Goal: Task Accomplishment & Management: Complete application form

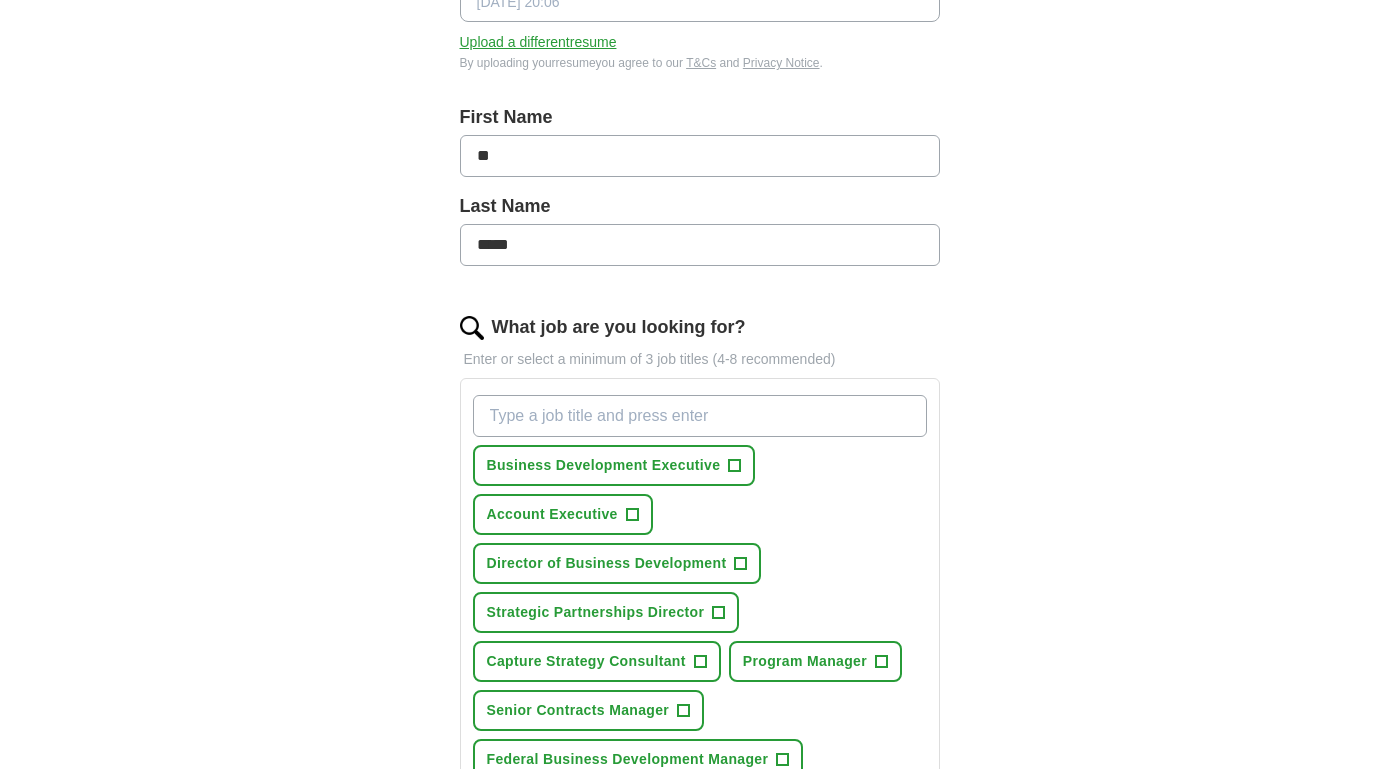
scroll to position [366, 0]
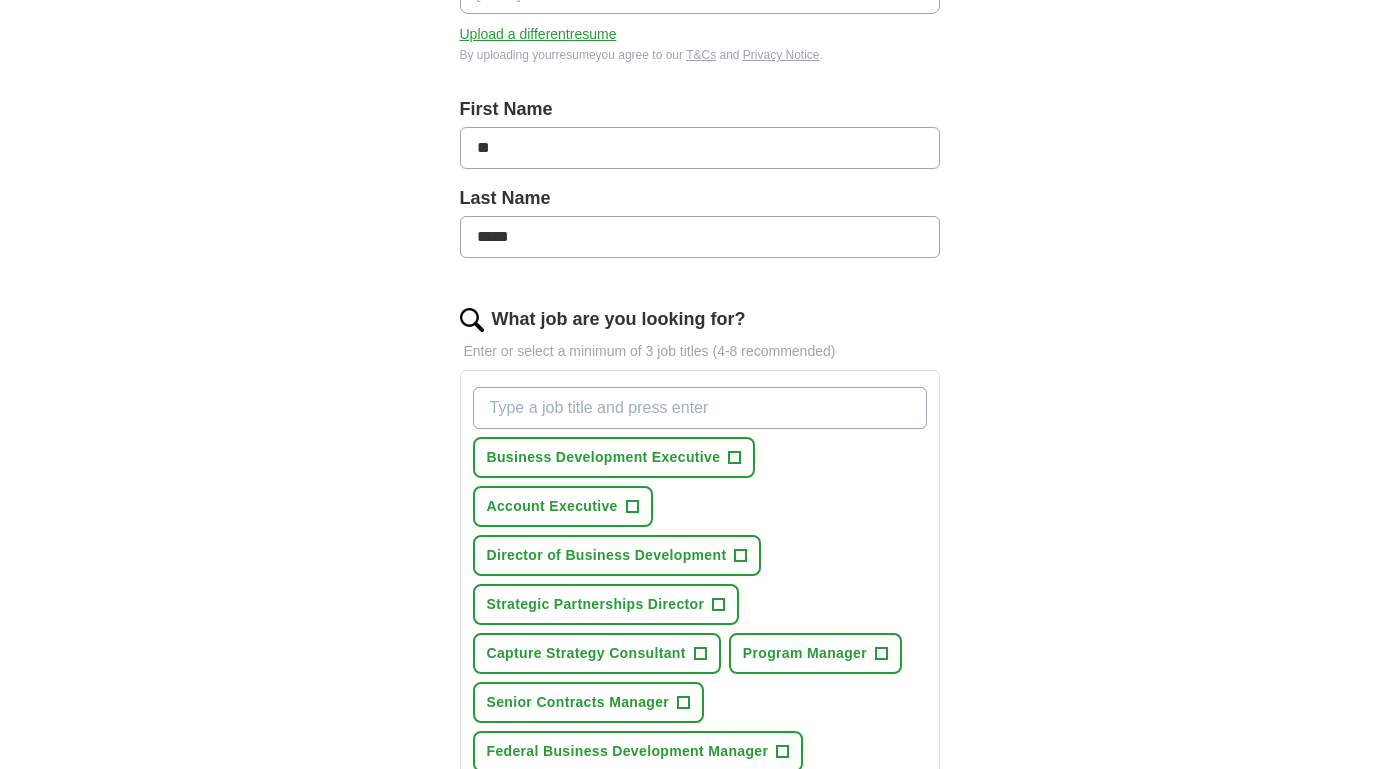
click at [729, 457] on span "+" at bounding box center [735, 458] width 12 height 16
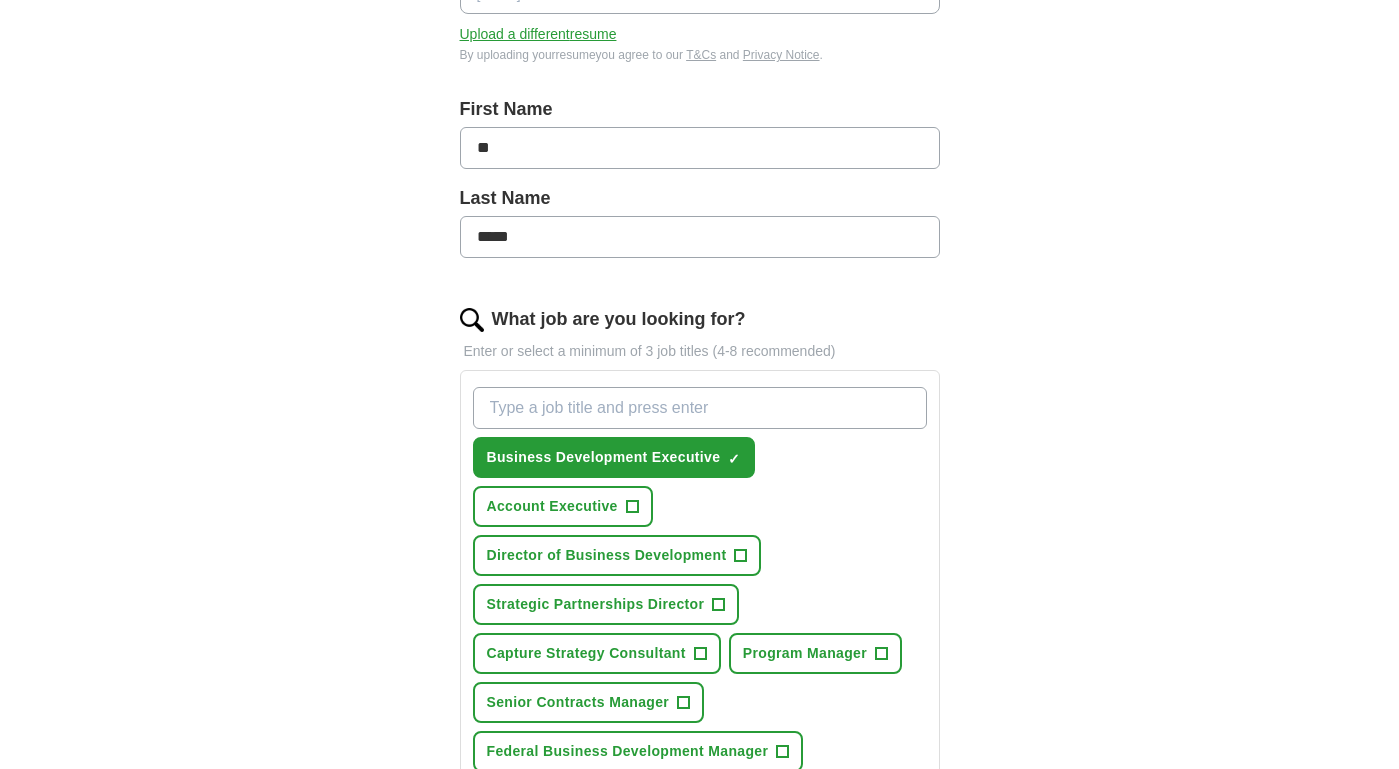
click at [723, 607] on span "+" at bounding box center [719, 605] width 12 height 16
click at [713, 648] on button "Capture Strategy Consultant +" at bounding box center [597, 653] width 248 height 41
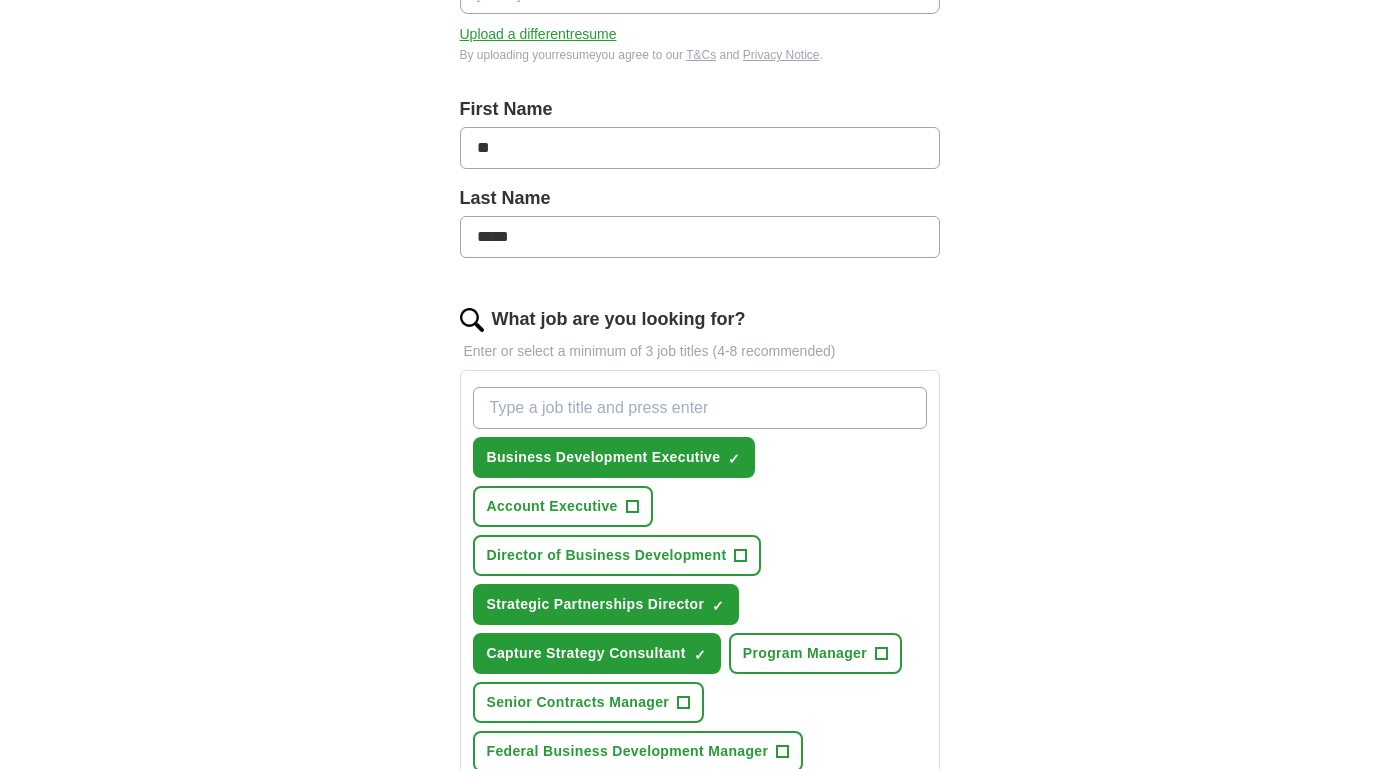
click at [665, 701] on span "Senior Contracts Manager" at bounding box center [578, 702] width 183 height 21
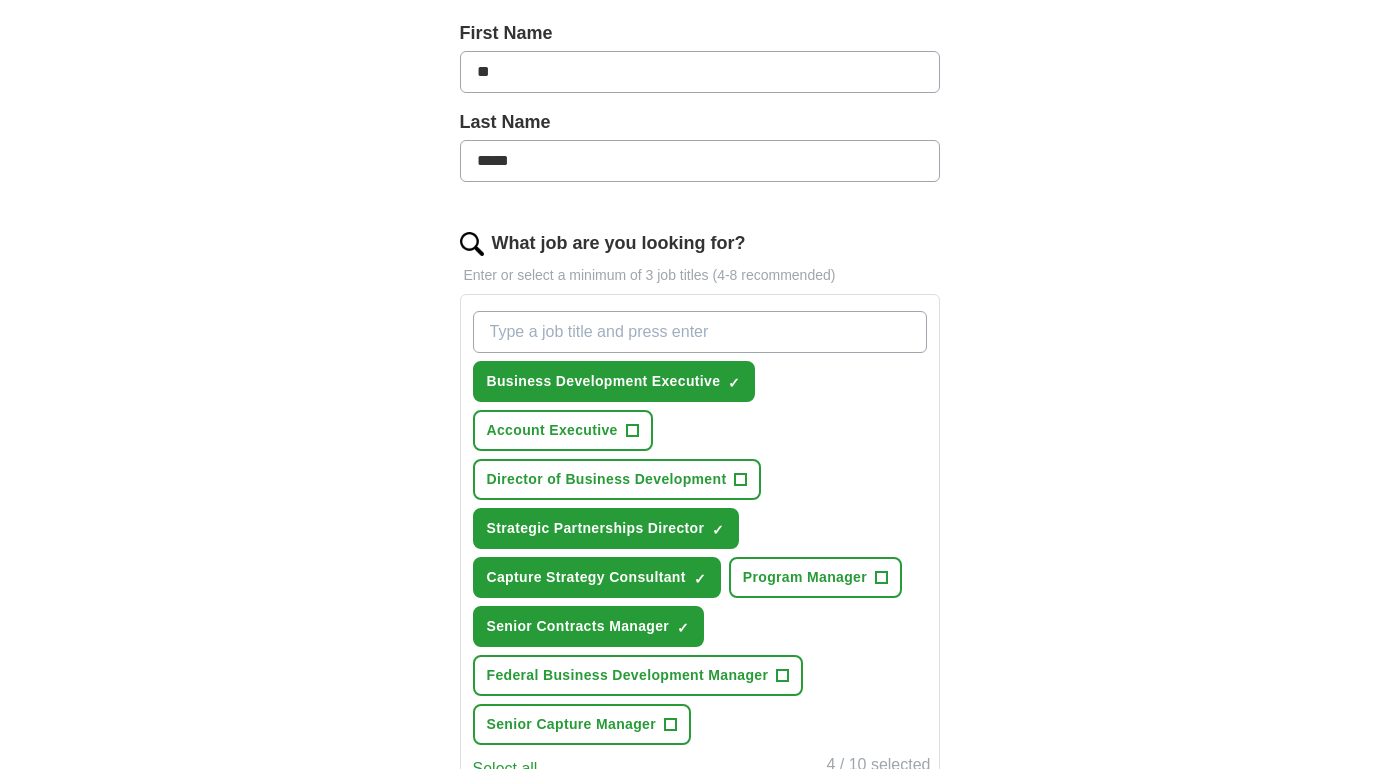
scroll to position [459, 0]
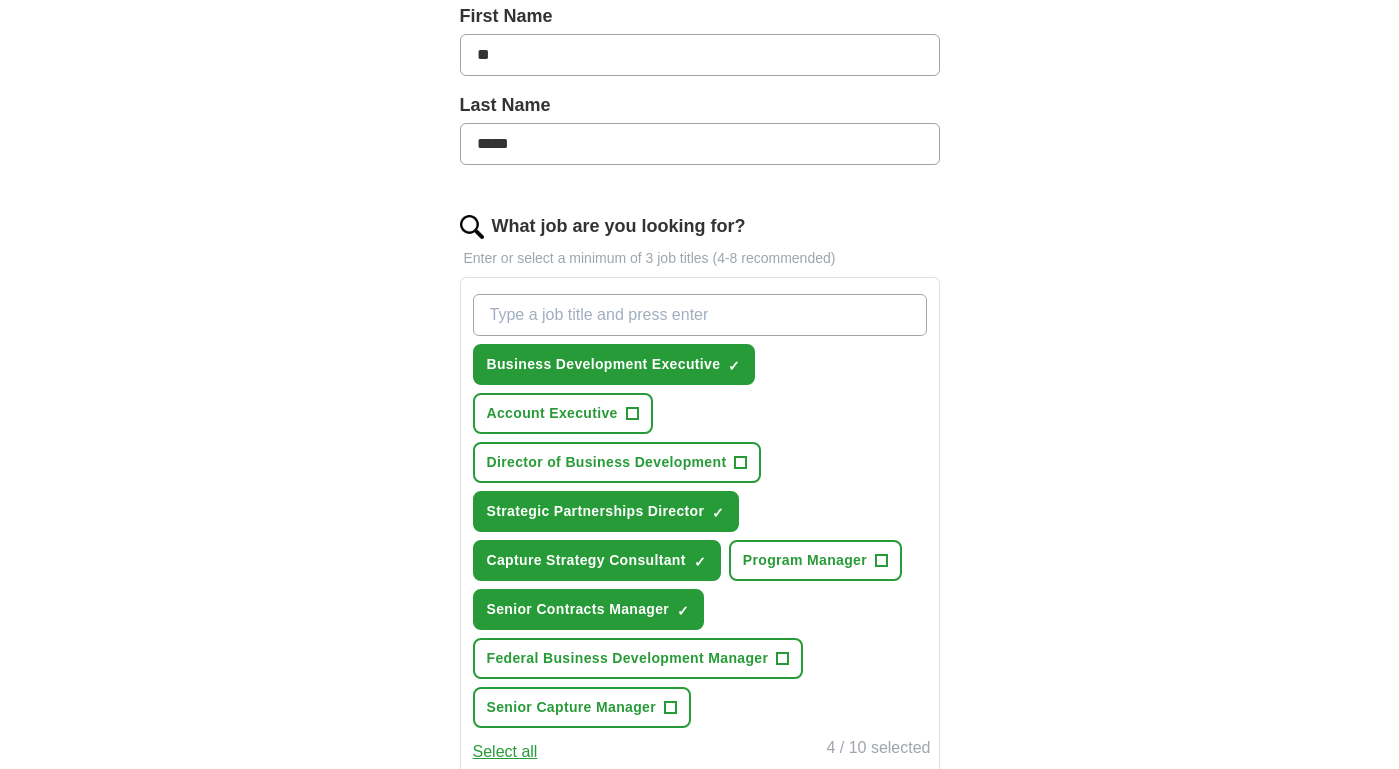
click at [729, 662] on span "Federal Business Development Manager" at bounding box center [628, 658] width 282 height 21
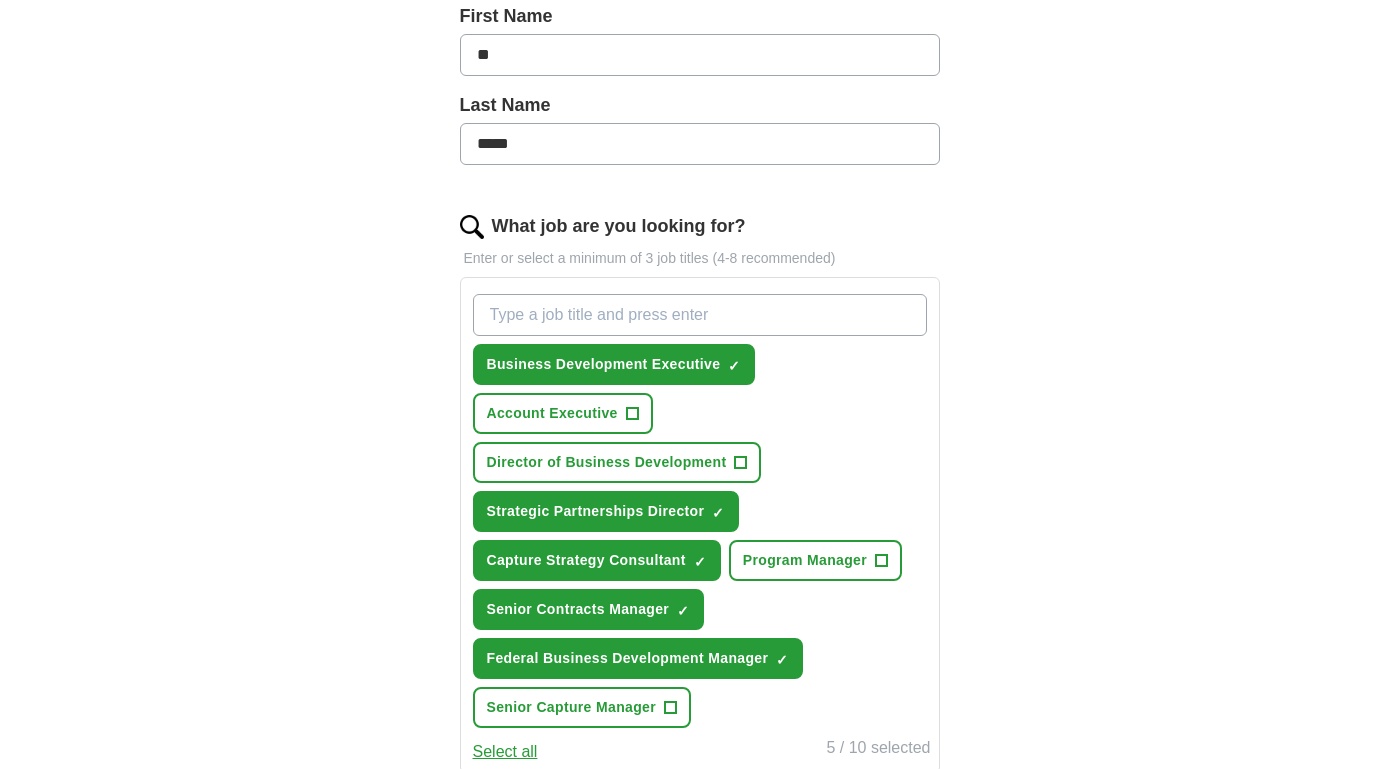
click at [665, 709] on span "+" at bounding box center [671, 708] width 12 height 16
click at [634, 415] on span "+" at bounding box center [632, 414] width 12 height 16
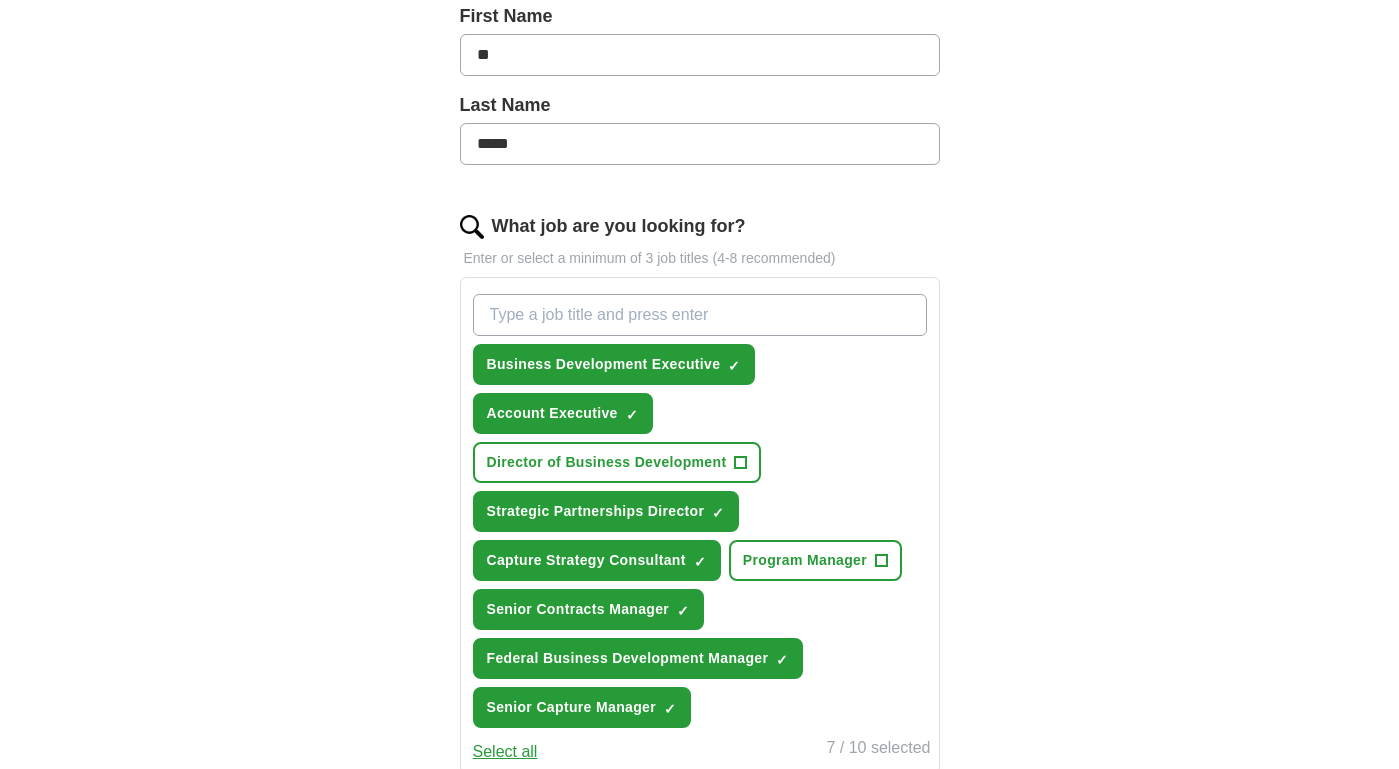
click at [697, 457] on span "Director of Business Development" at bounding box center [607, 462] width 240 height 21
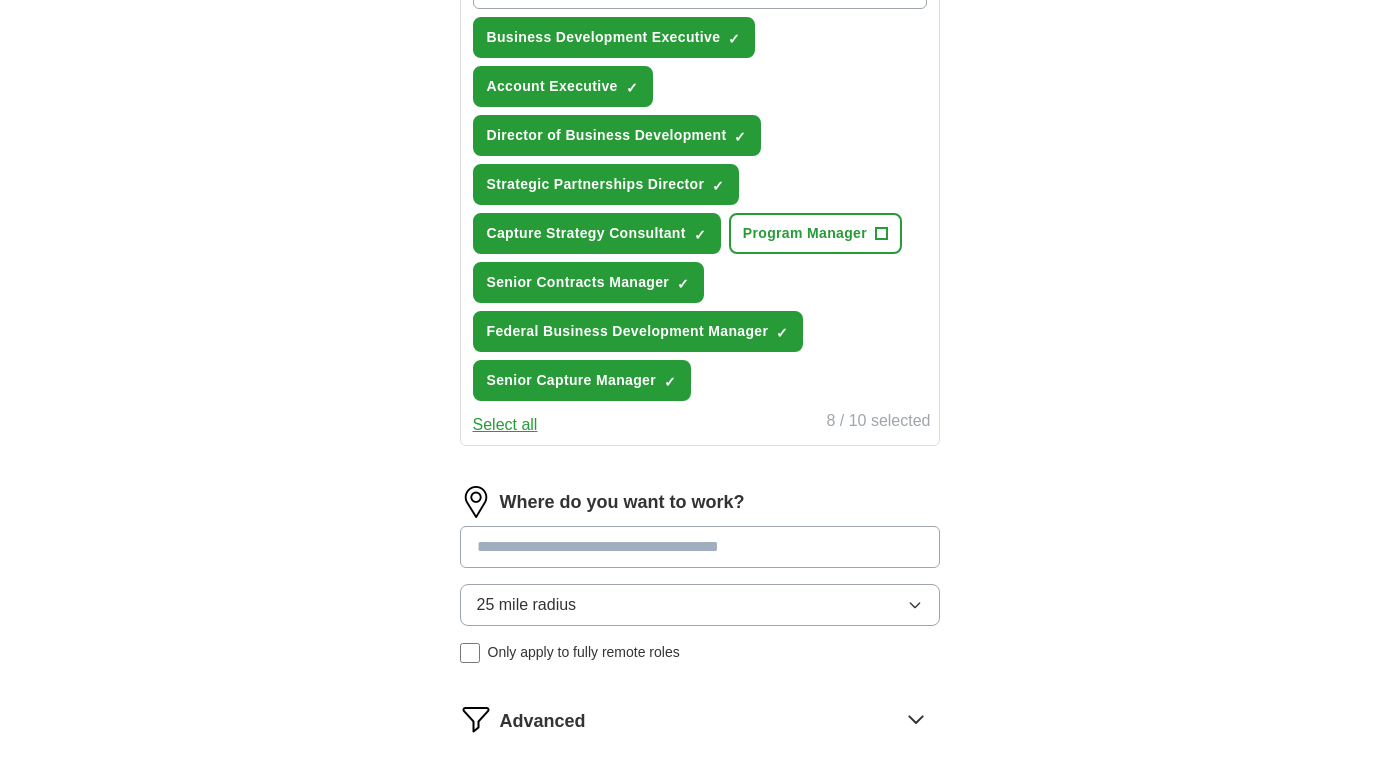
scroll to position [794, 0]
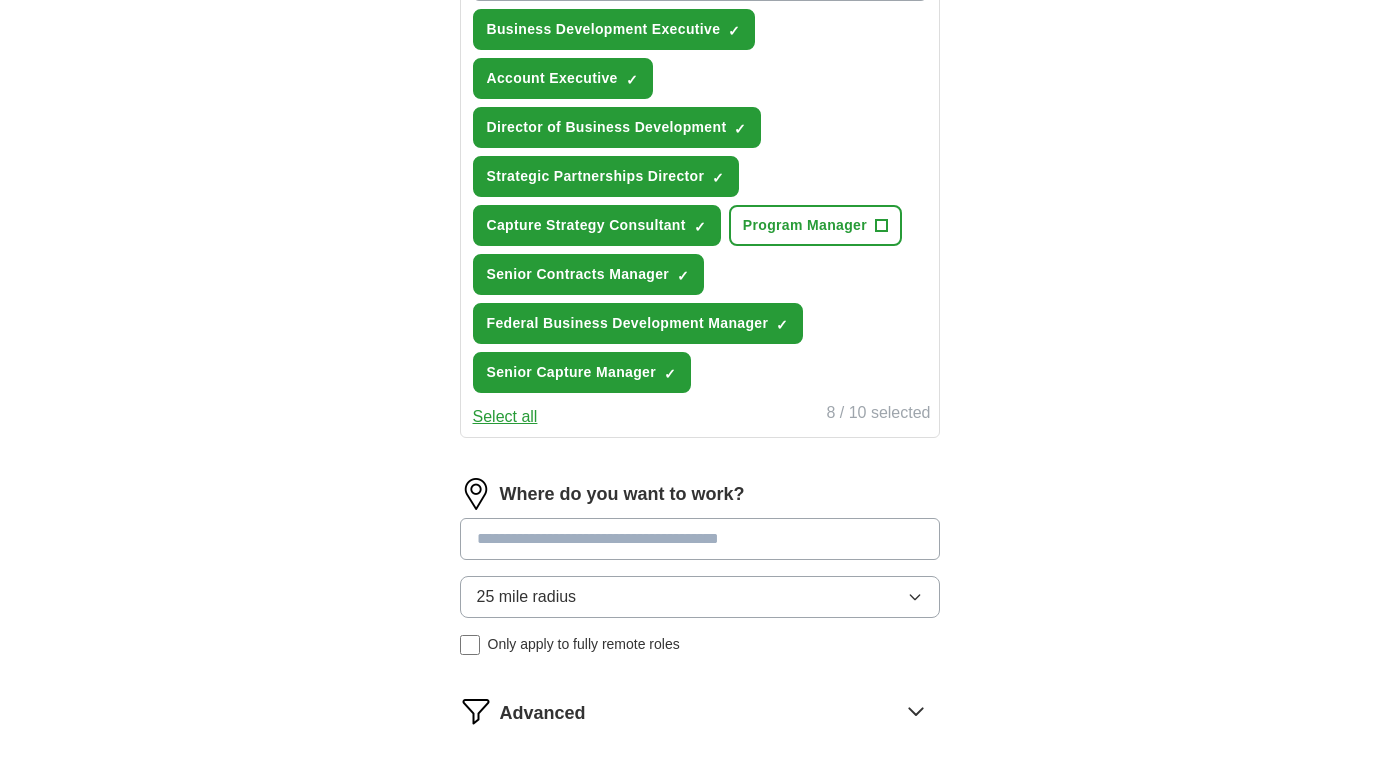
click at [625, 530] on input at bounding box center [700, 539] width 480 height 42
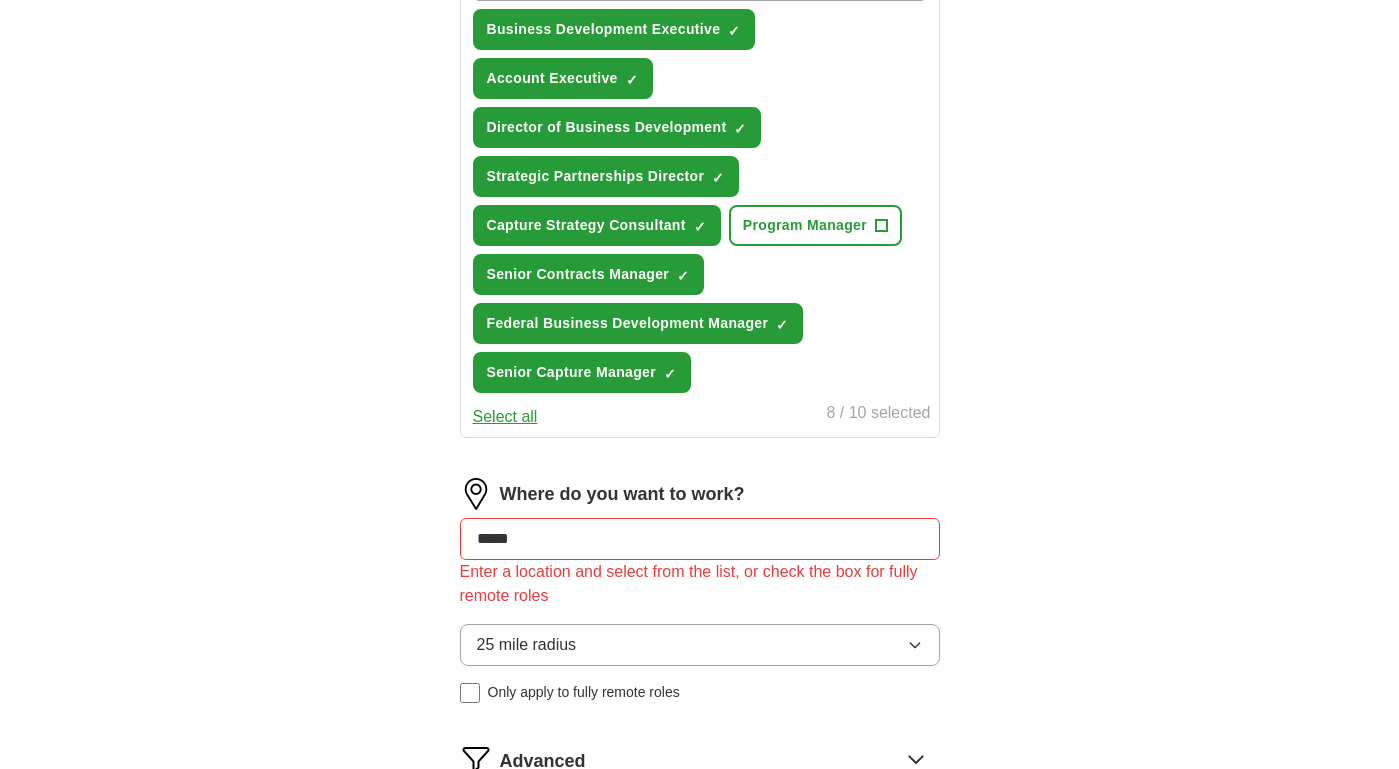
click at [574, 586] on div "Where do you want to work? ***** Enter a location and select from the list, or …" at bounding box center [700, 598] width 480 height 241
drag, startPoint x: 549, startPoint y: 546, endPoint x: 420, endPoint y: 546, distance: 129.0
click at [416, 546] on div "Let ApplyIQ do the hard work of searching and applying for jobs. Just tell us w…" at bounding box center [700, 149] width 640 height 1540
type input "**********"
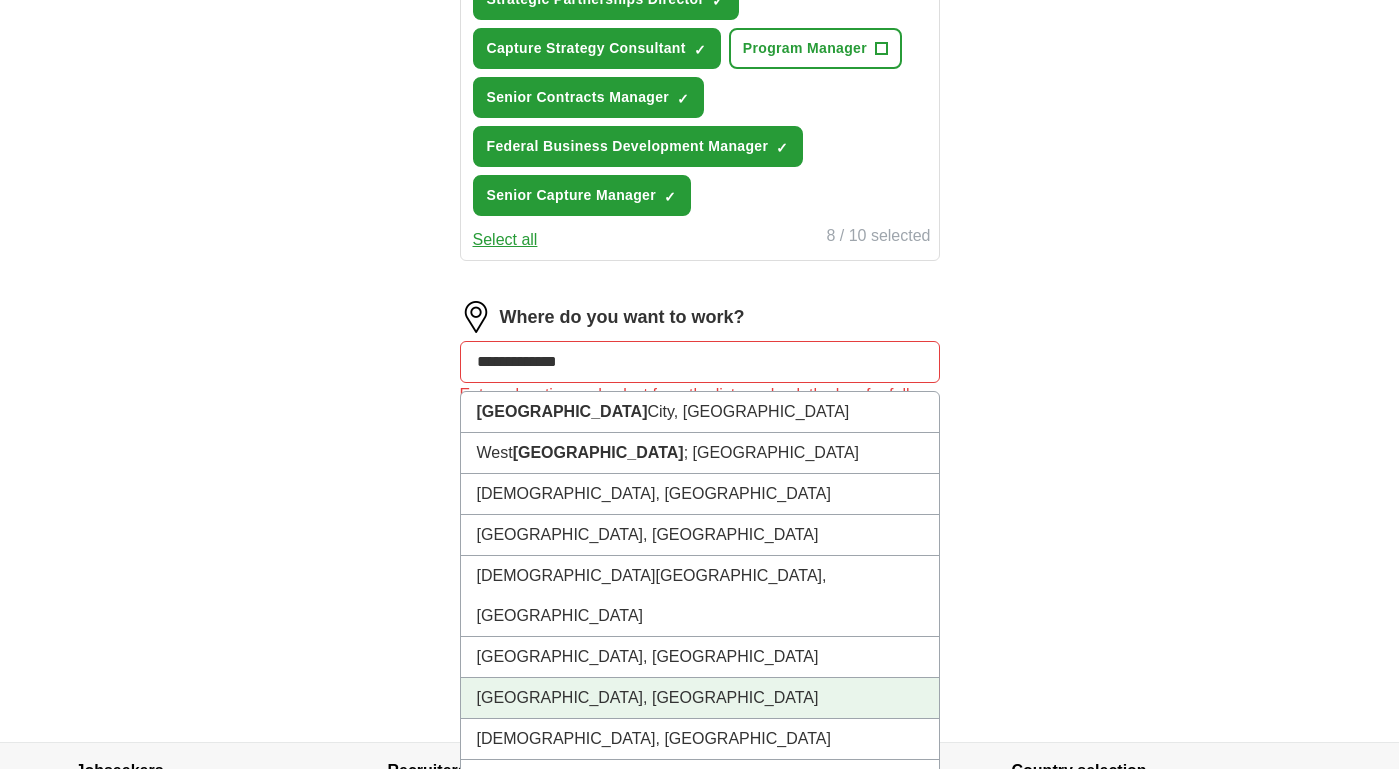
scroll to position [855, 0]
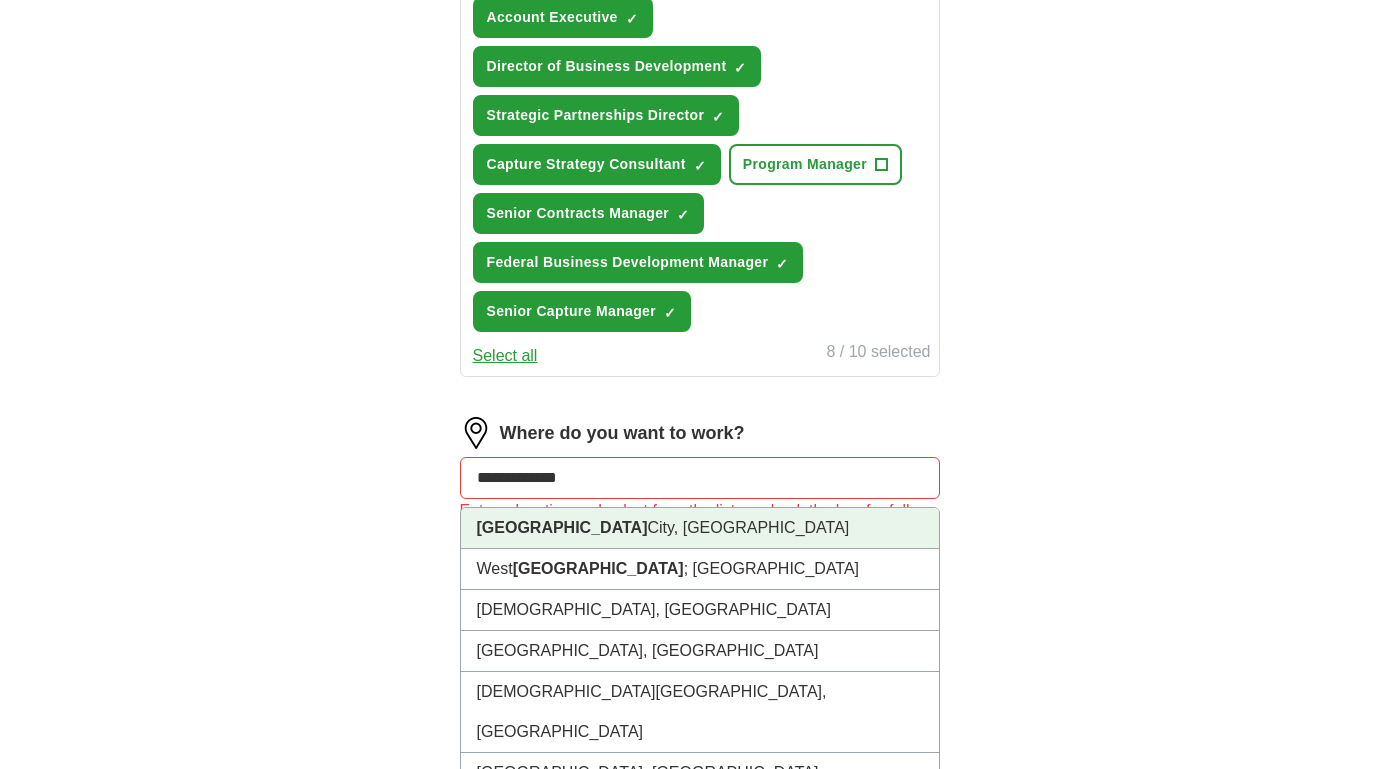
click at [614, 546] on li "[GEOGRAPHIC_DATA], [GEOGRAPHIC_DATA]" at bounding box center [700, 528] width 478 height 41
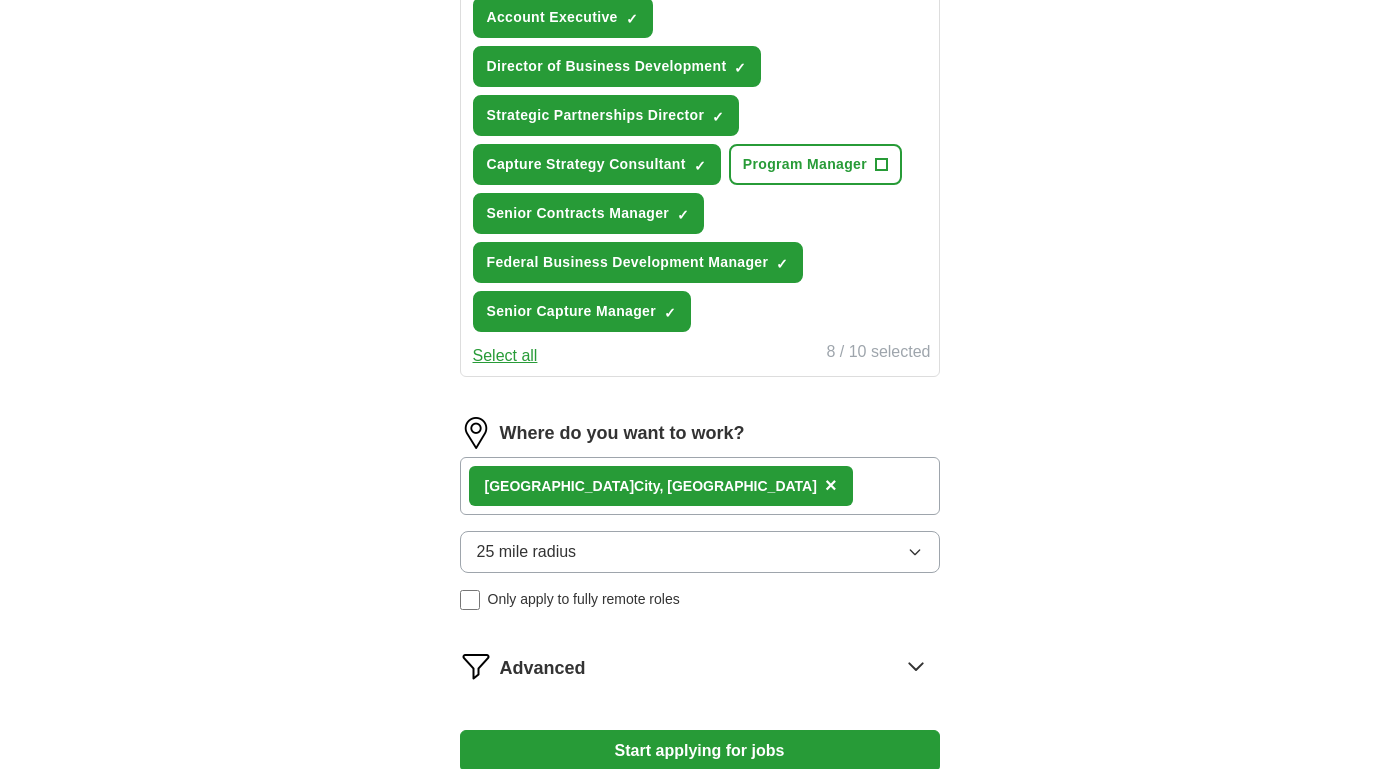
click at [686, 741] on button "Start applying for jobs" at bounding box center [700, 751] width 480 height 42
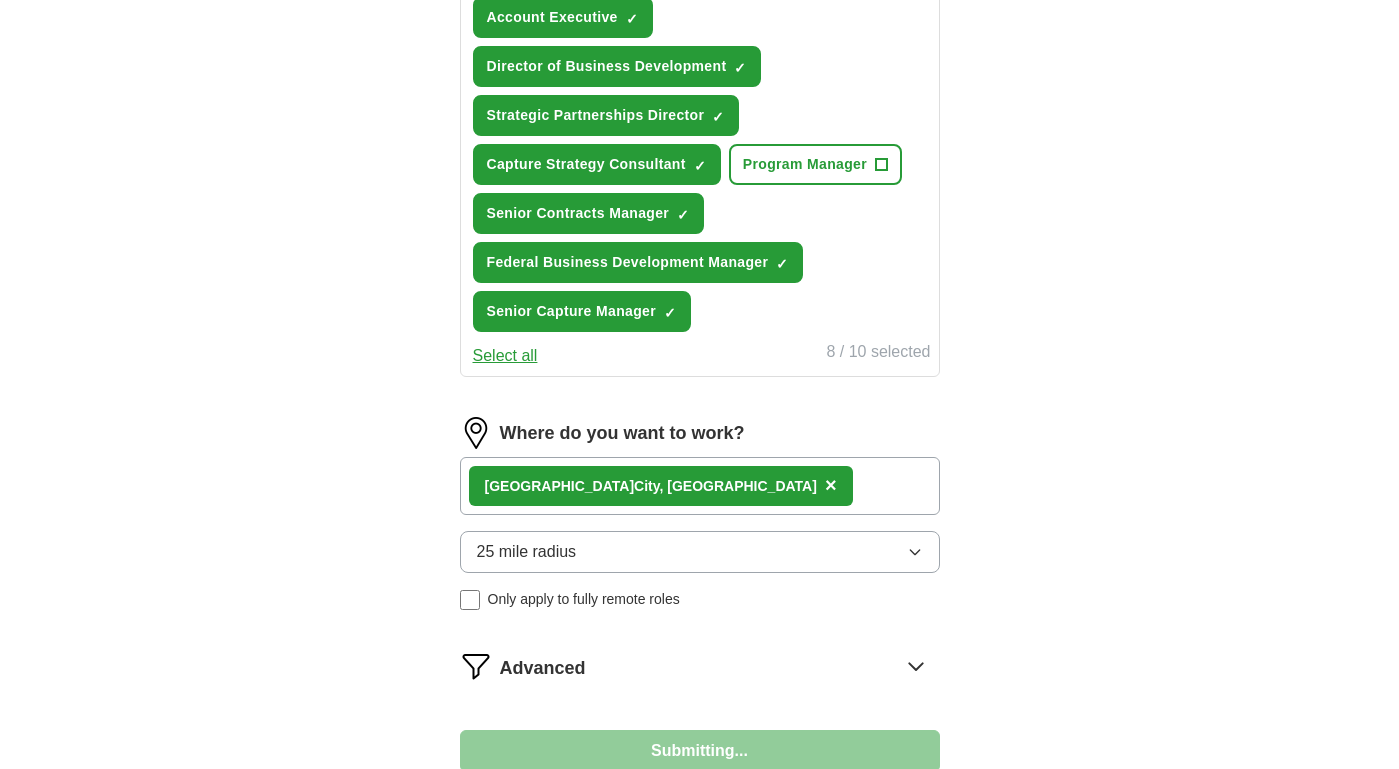
select select "**"
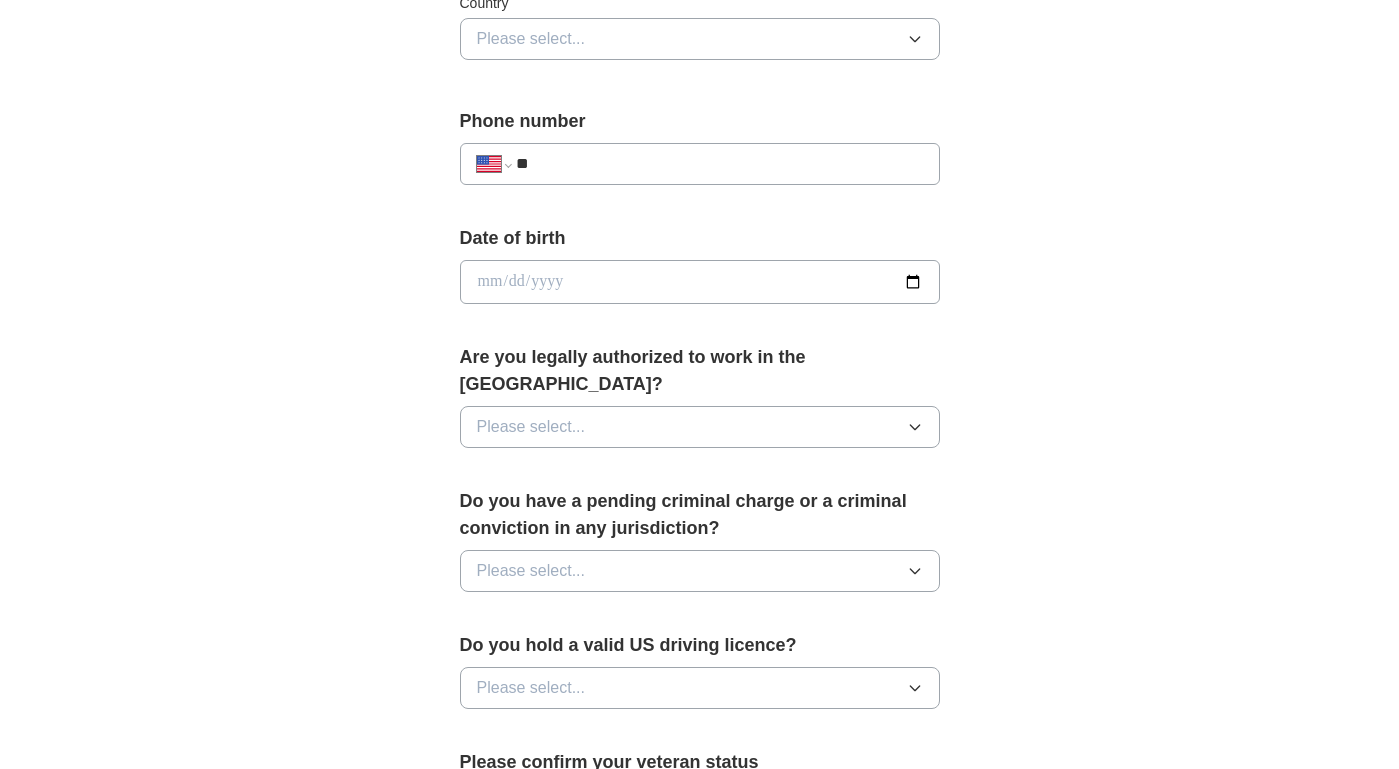
scroll to position [722, 0]
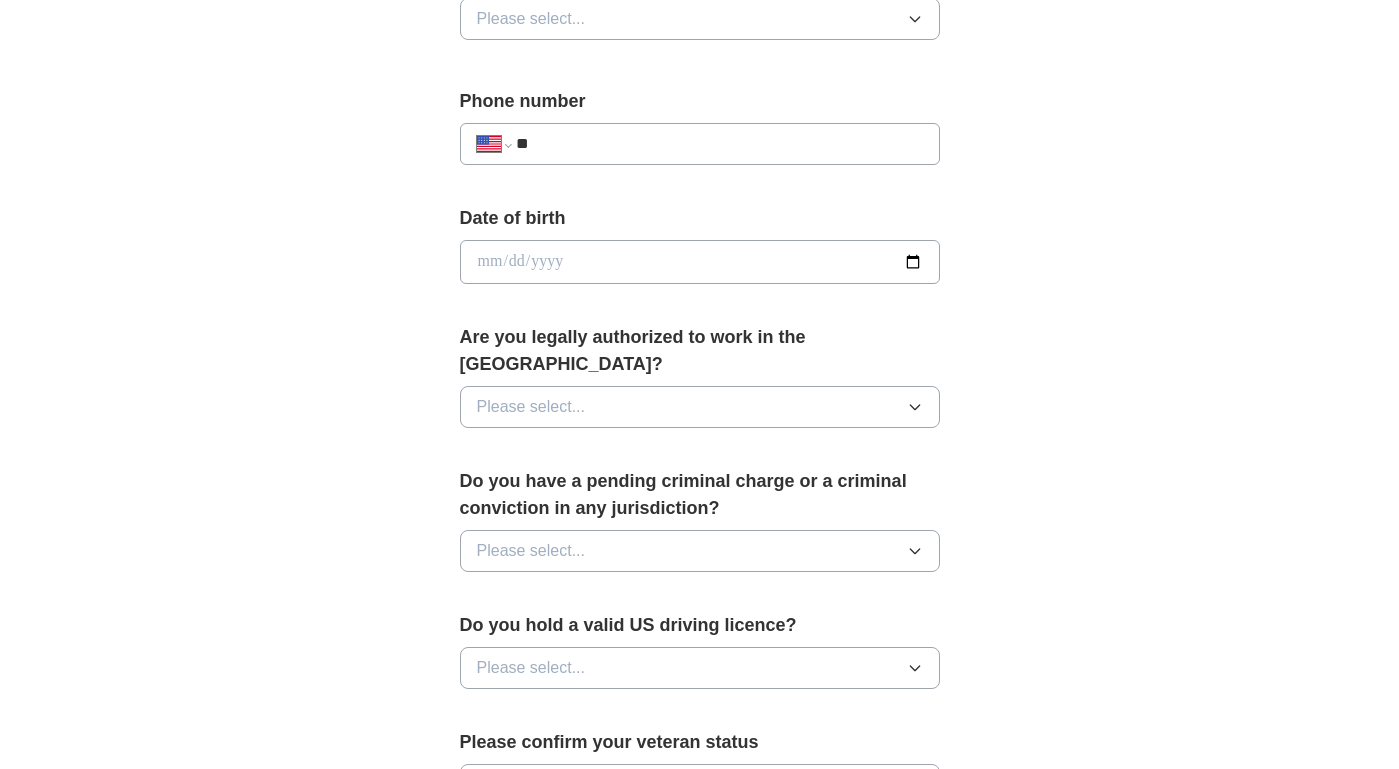
click at [782, 399] on button "Please select..." at bounding box center [700, 407] width 480 height 42
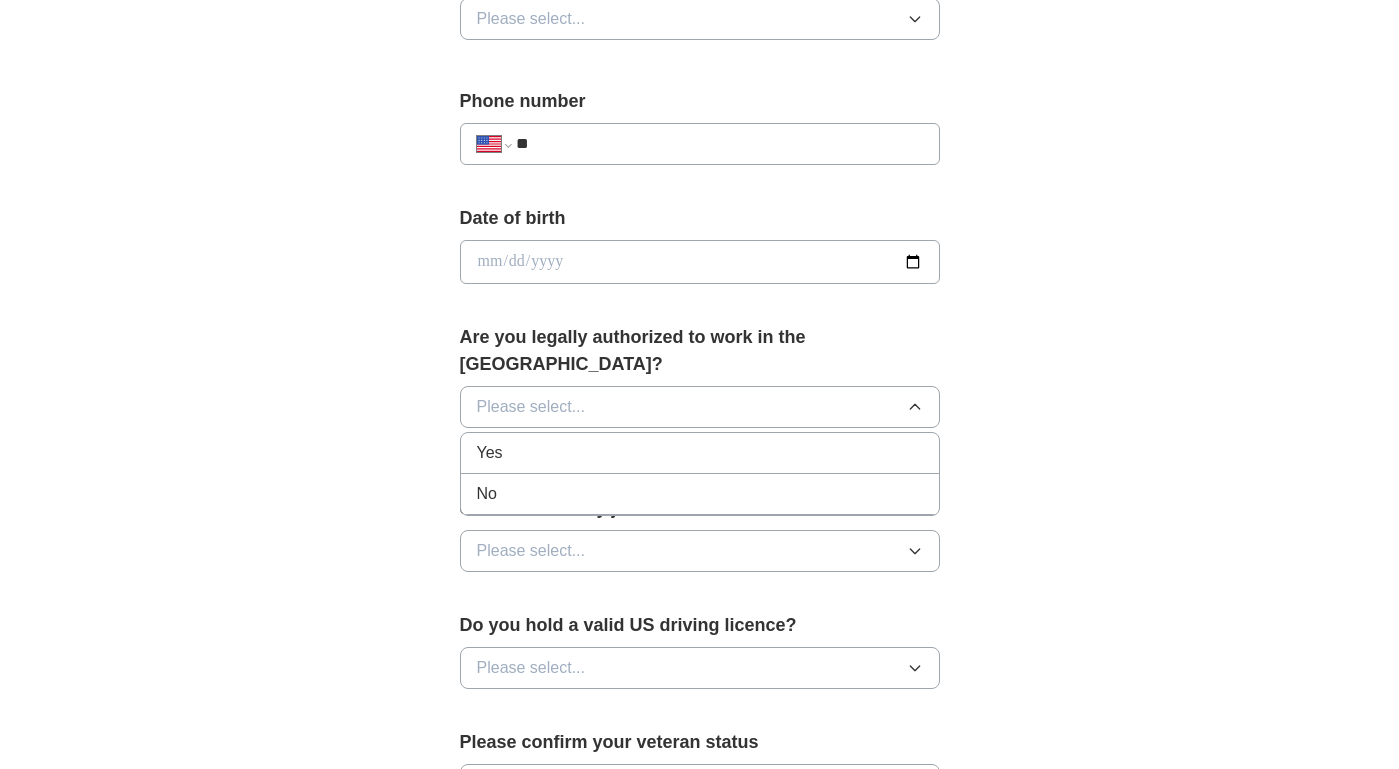
click at [651, 441] on div "Yes" at bounding box center [700, 453] width 446 height 24
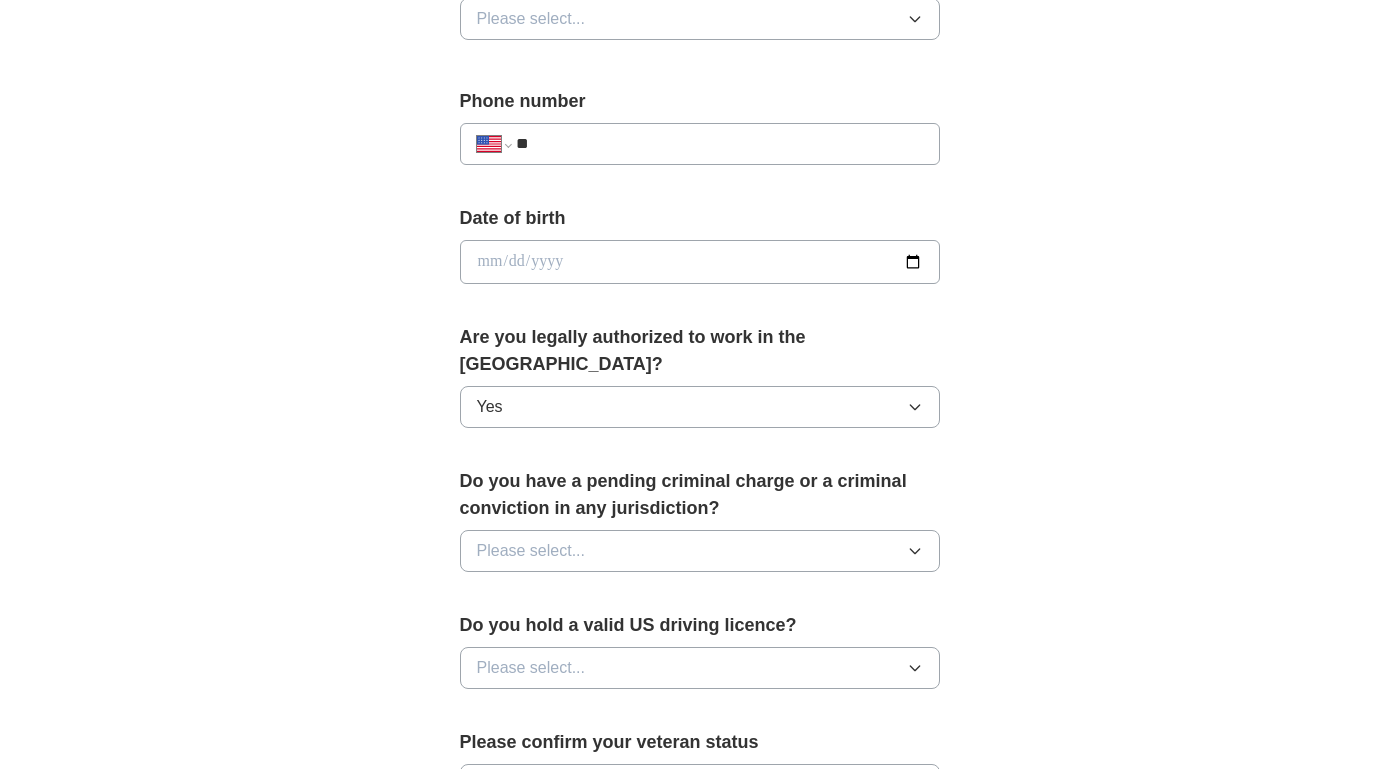
click at [602, 530] on button "Please select..." at bounding box center [700, 551] width 480 height 42
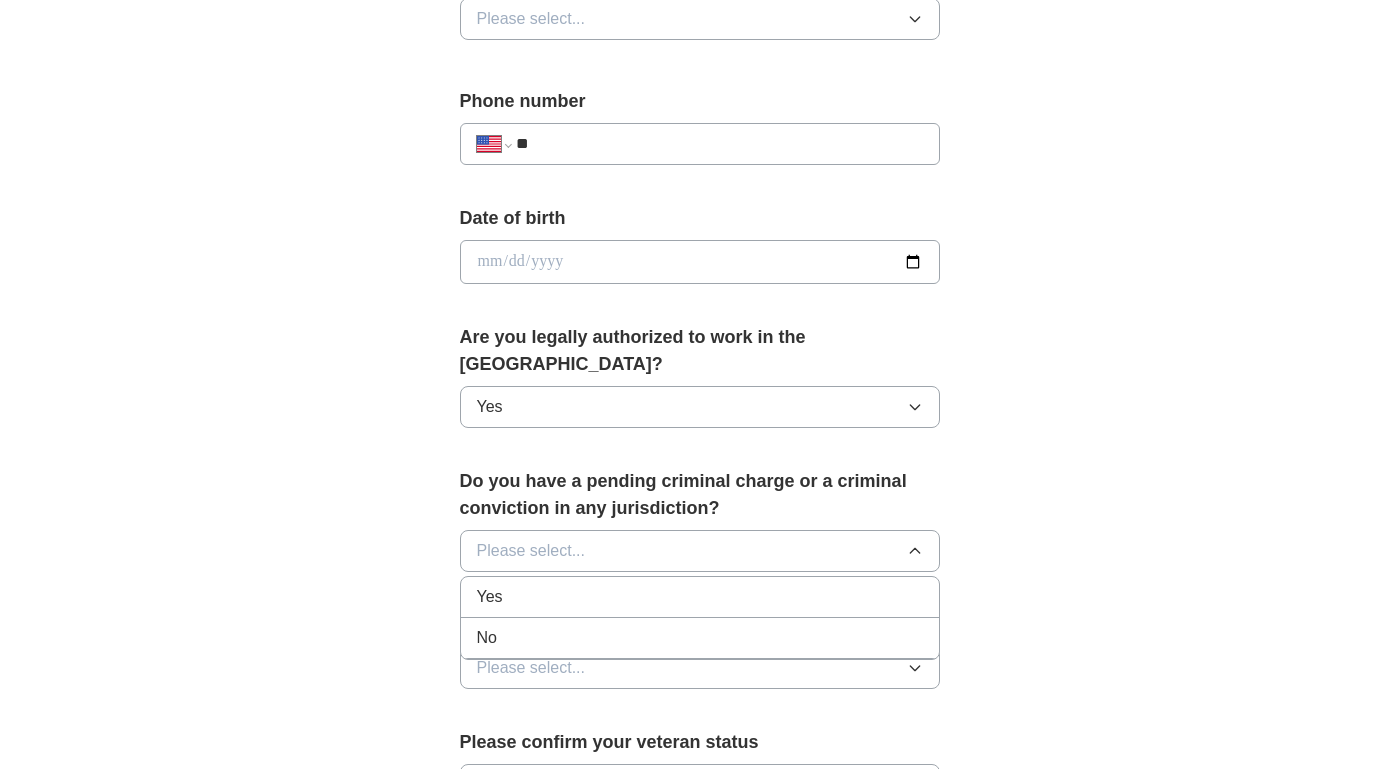
click at [546, 626] on div "No" at bounding box center [700, 638] width 446 height 24
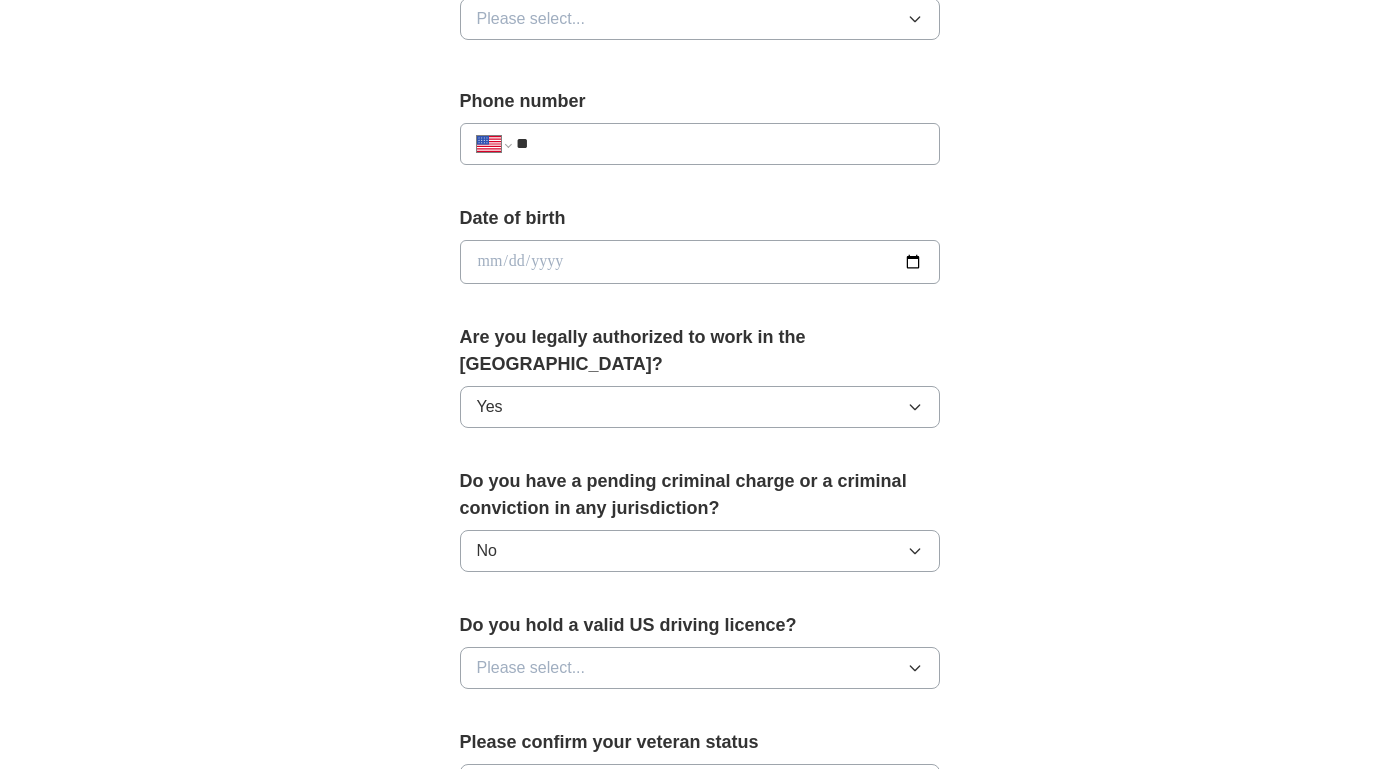
click at [545, 656] on span "Please select..." at bounding box center [531, 668] width 109 height 24
click at [525, 702] on div "Yes" at bounding box center [700, 714] width 446 height 24
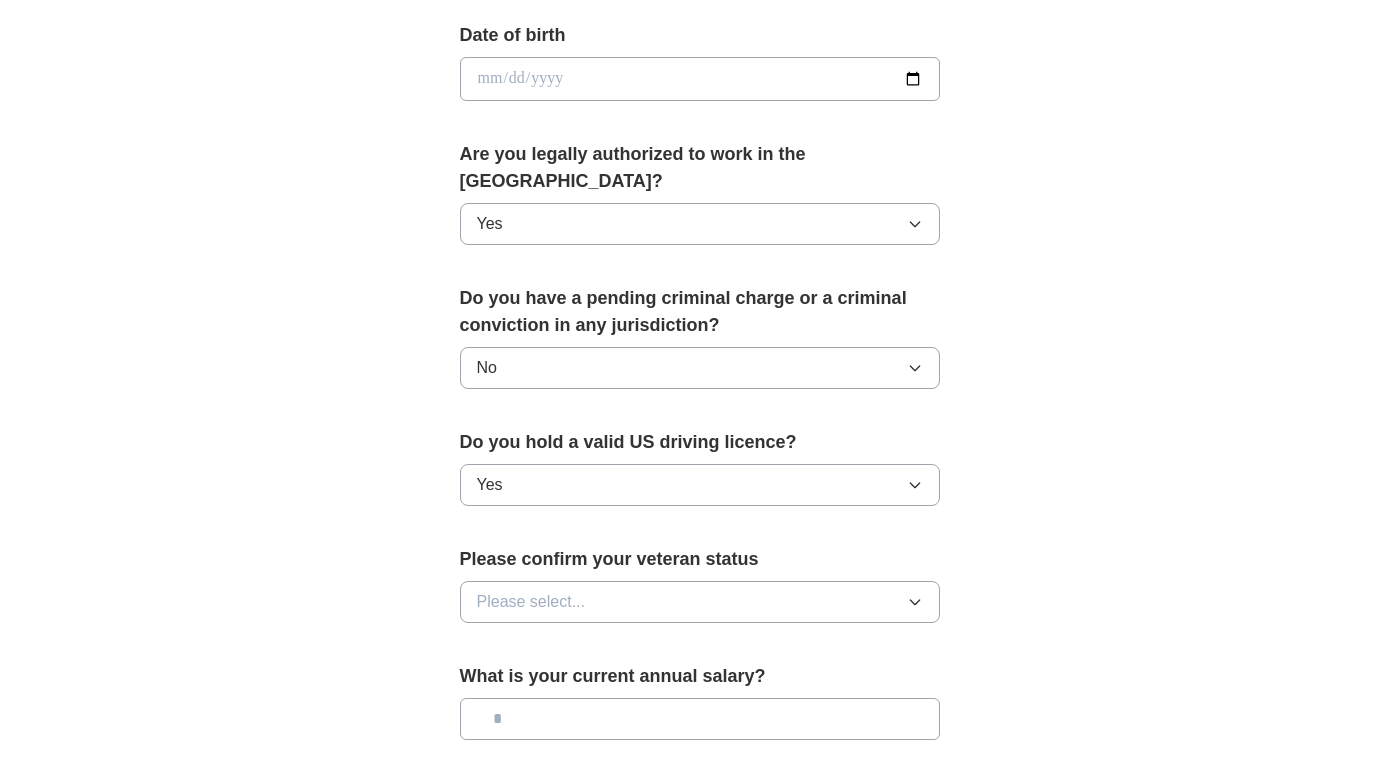
scroll to position [912, 0]
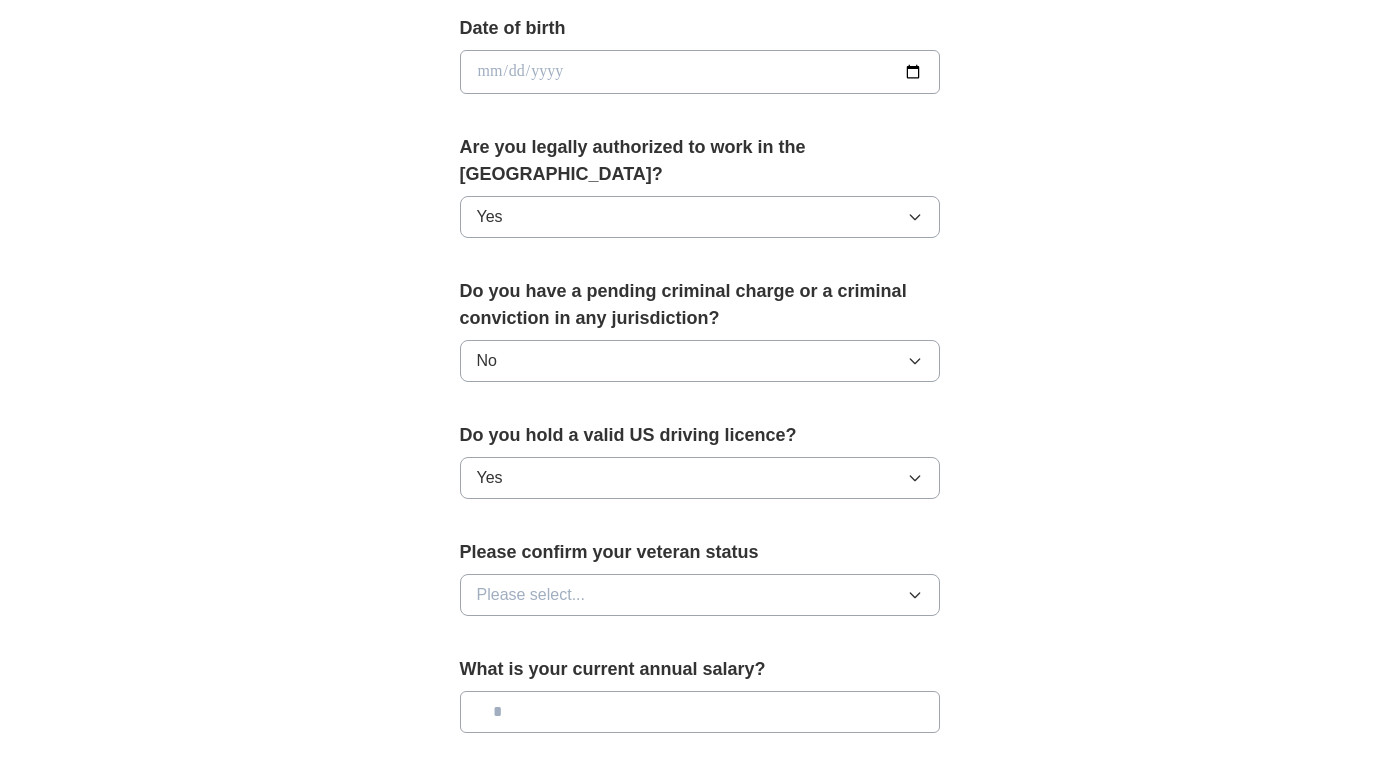
click at [584, 583] on span "Please select..." at bounding box center [531, 595] width 109 height 24
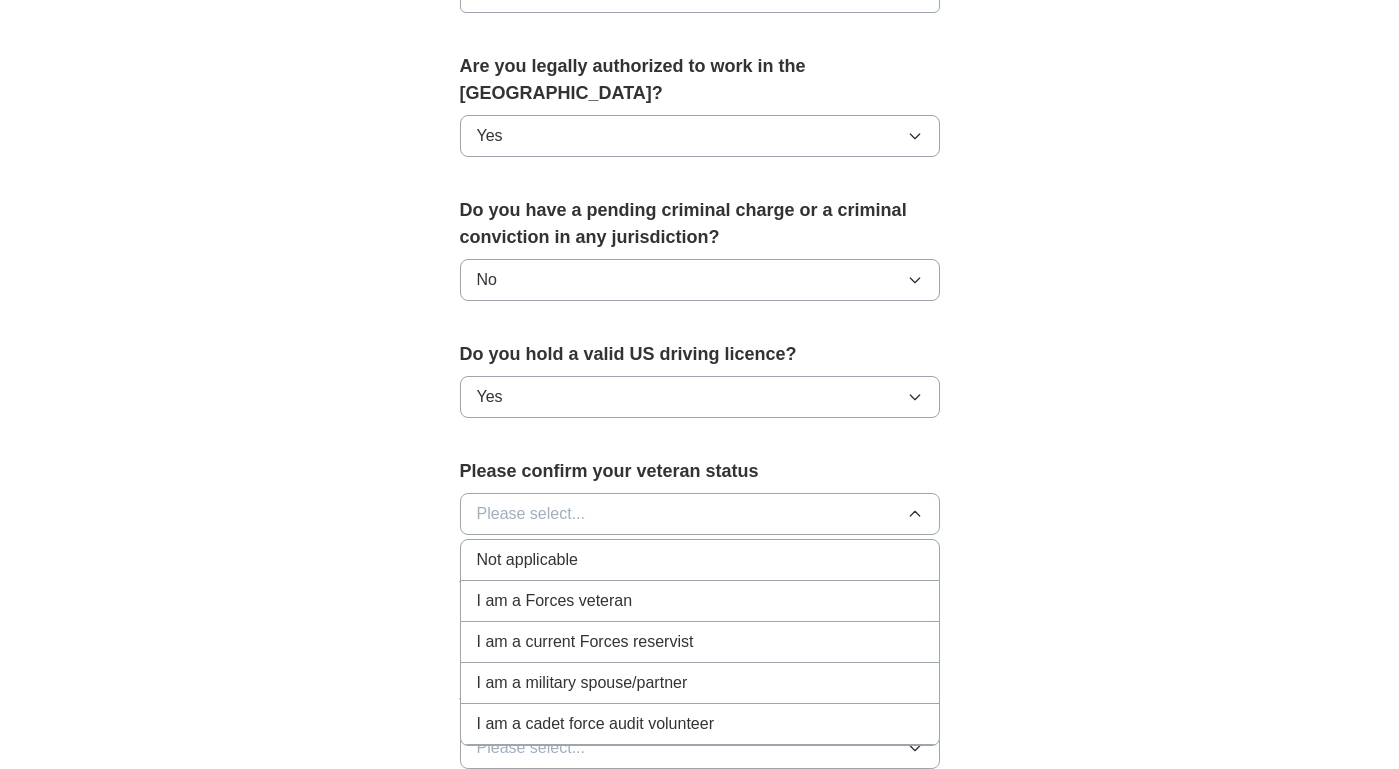
scroll to position [1003, 0]
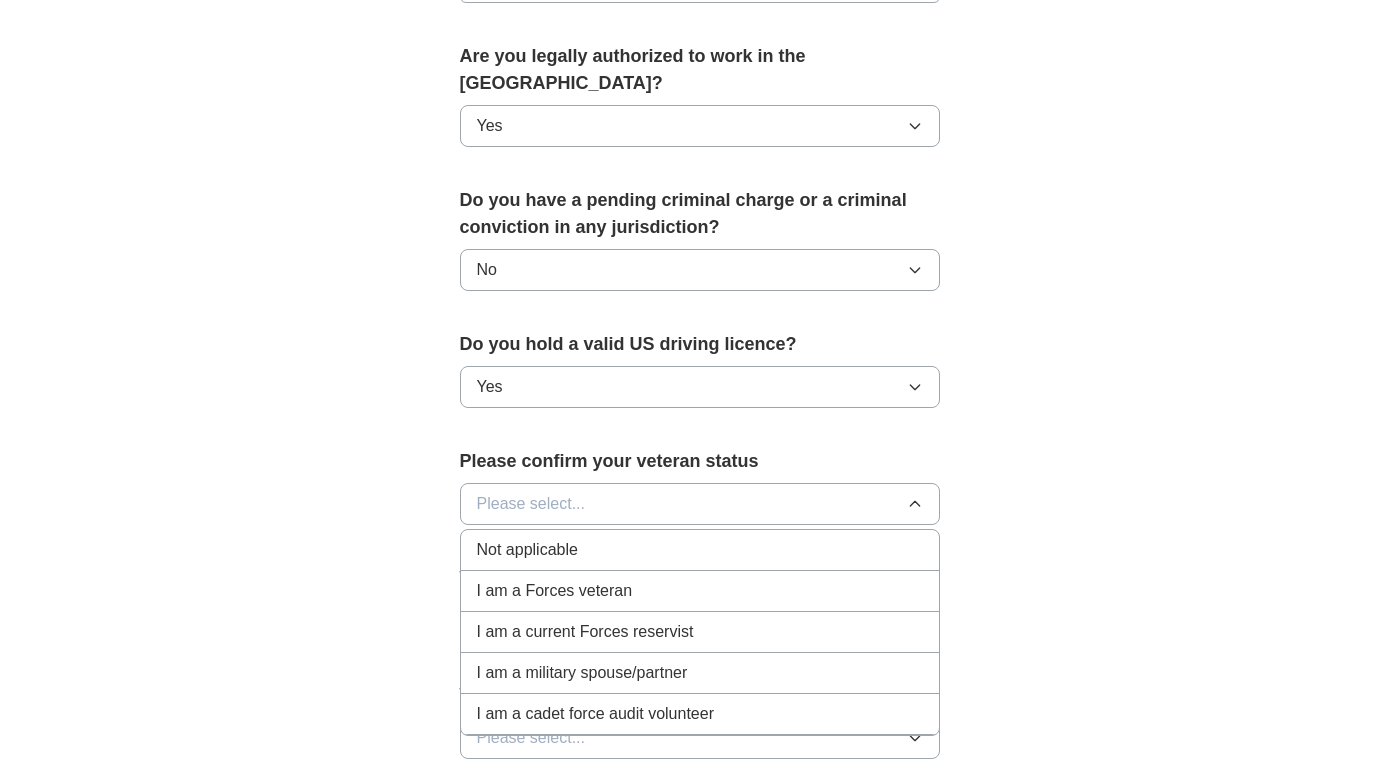
click at [560, 538] on span "Not applicable" at bounding box center [527, 550] width 101 height 24
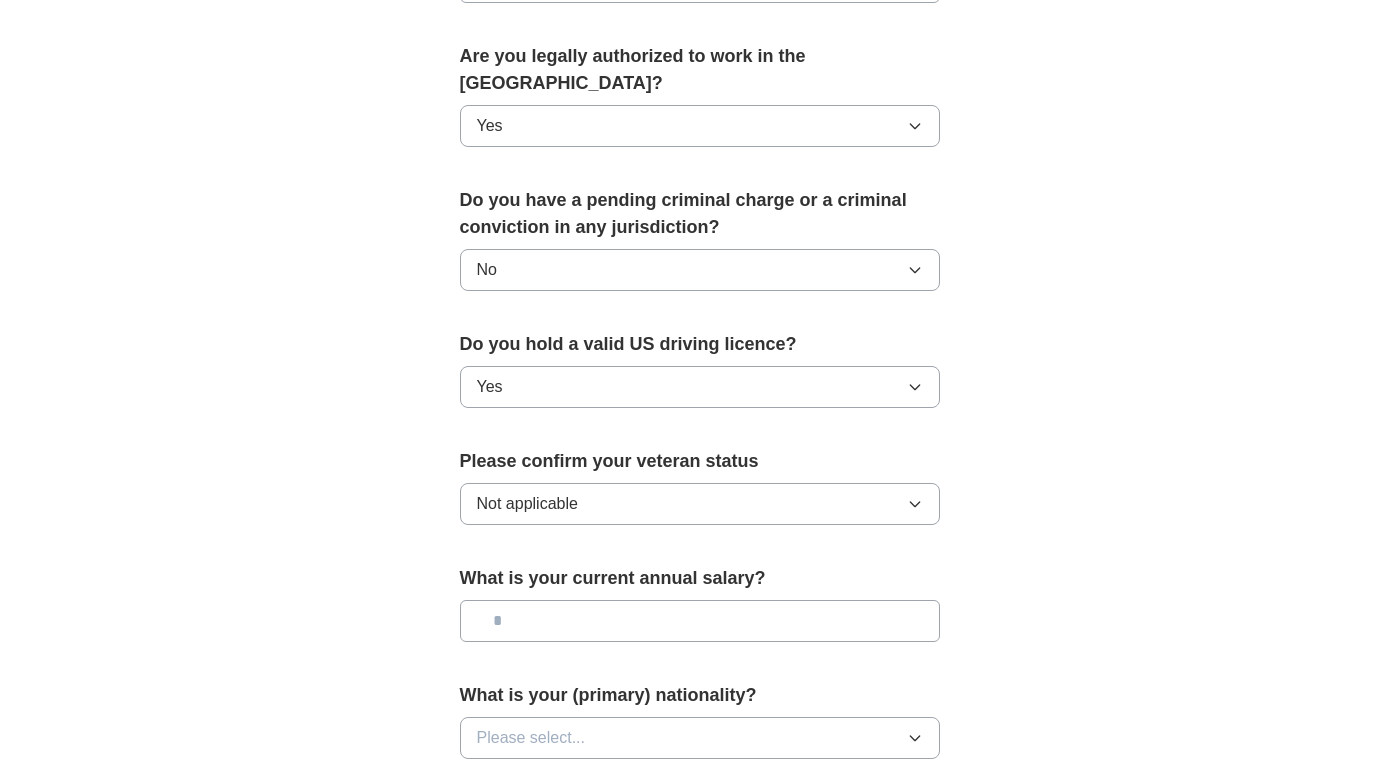
click at [577, 600] on input "text" at bounding box center [700, 621] width 480 height 42
type input "********"
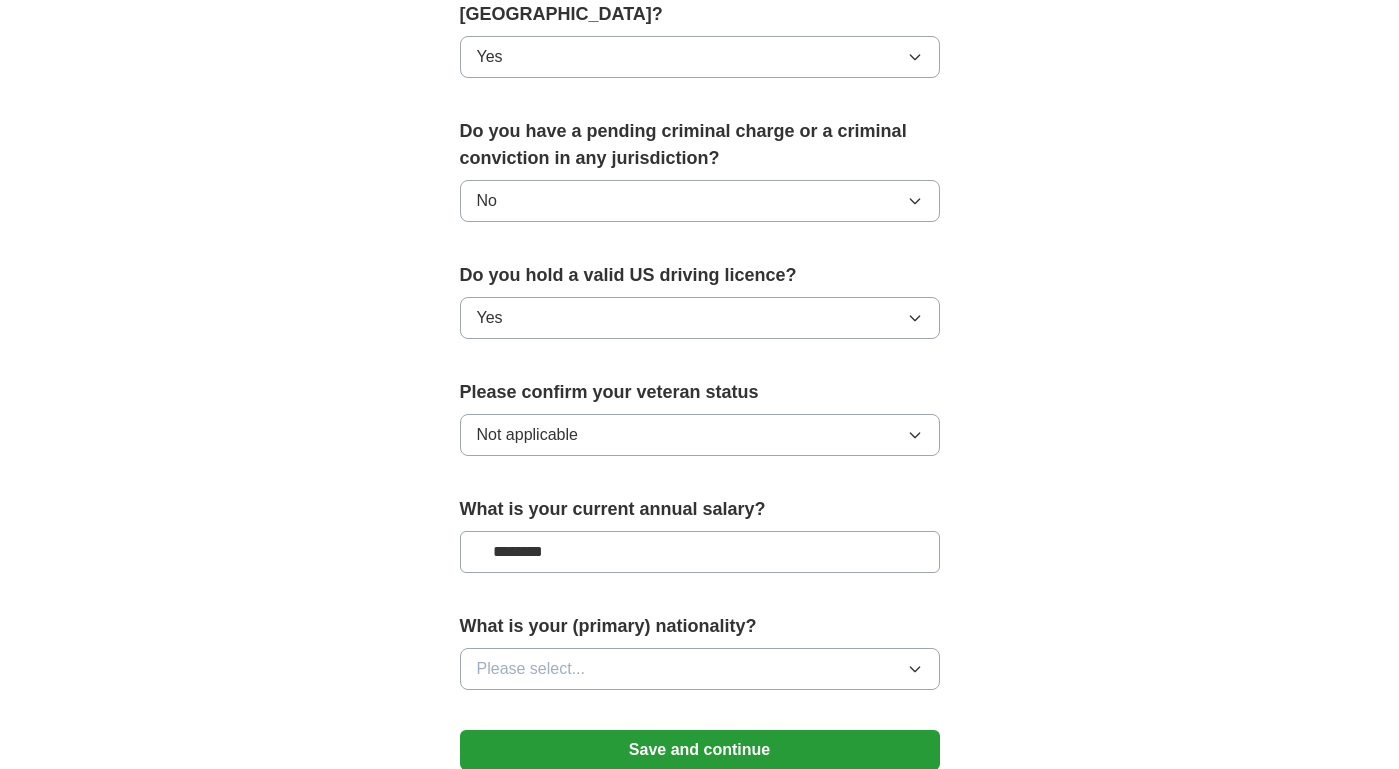
scroll to position [1073, 0]
drag, startPoint x: 575, startPoint y: 531, endPoint x: 341, endPoint y: 526, distance: 234.0
click at [606, 729] on button "Save and continue" at bounding box center [700, 749] width 480 height 40
